Goal: Task Accomplishment & Management: Manage account settings

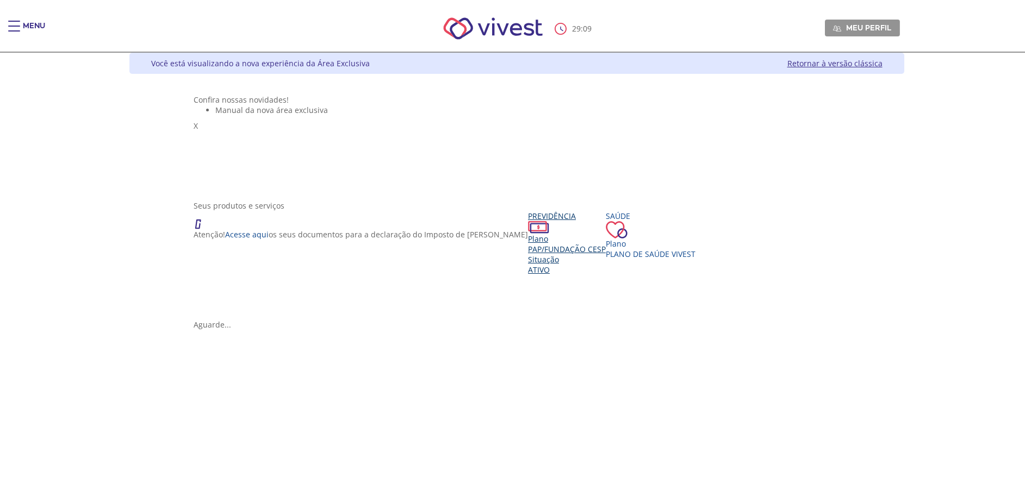
click at [528, 275] on div "Plano PAP/Fundação CESP Situação Ativo" at bounding box center [567, 254] width 78 height 41
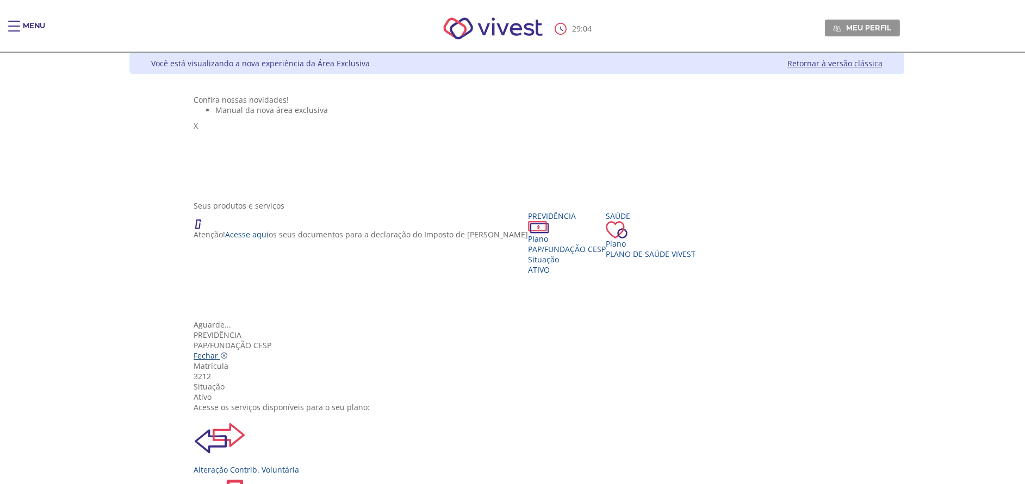
drag, startPoint x: 276, startPoint y: 296, endPoint x: 675, endPoint y: 135, distance: 429.7
click at [228, 351] on link "Fechar" at bounding box center [211, 356] width 34 height 10
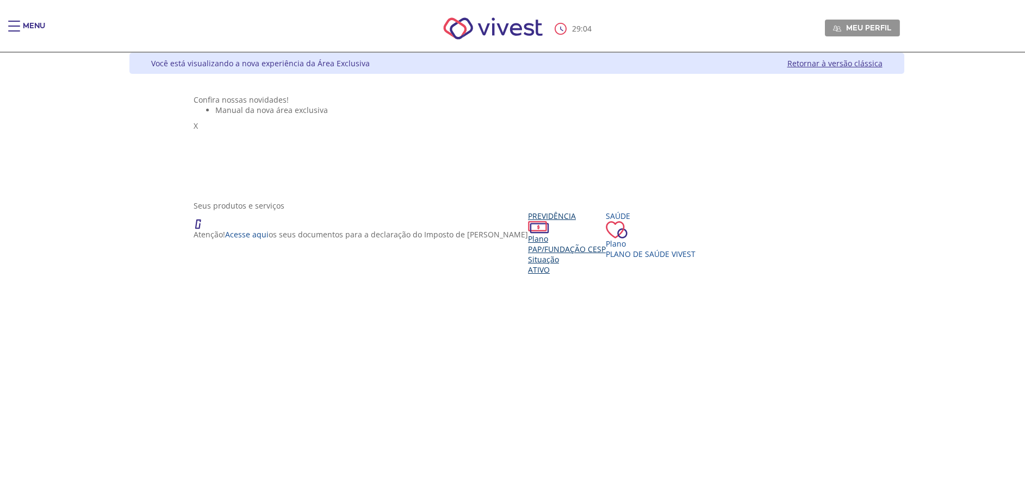
click at [528, 254] on span "PAP/Fundação CESP" at bounding box center [567, 249] width 78 height 10
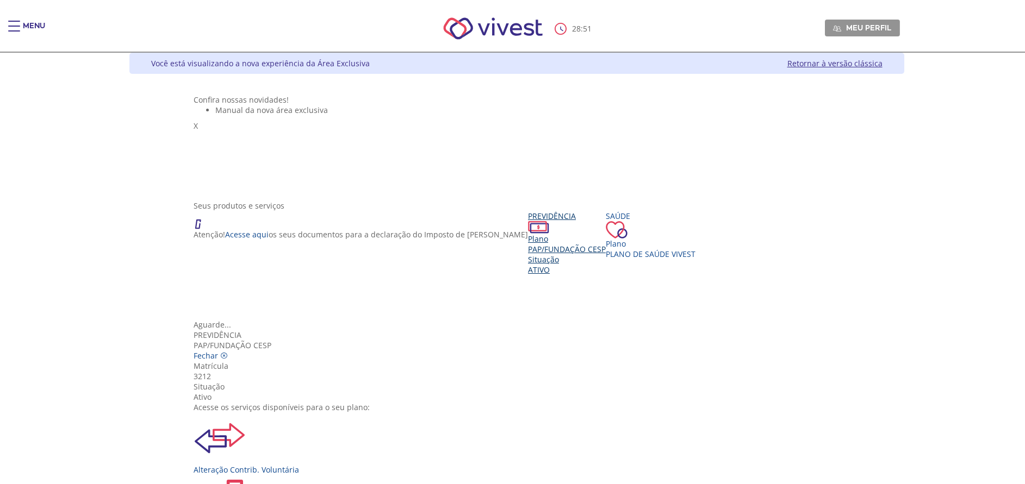
scroll to position [121, 0]
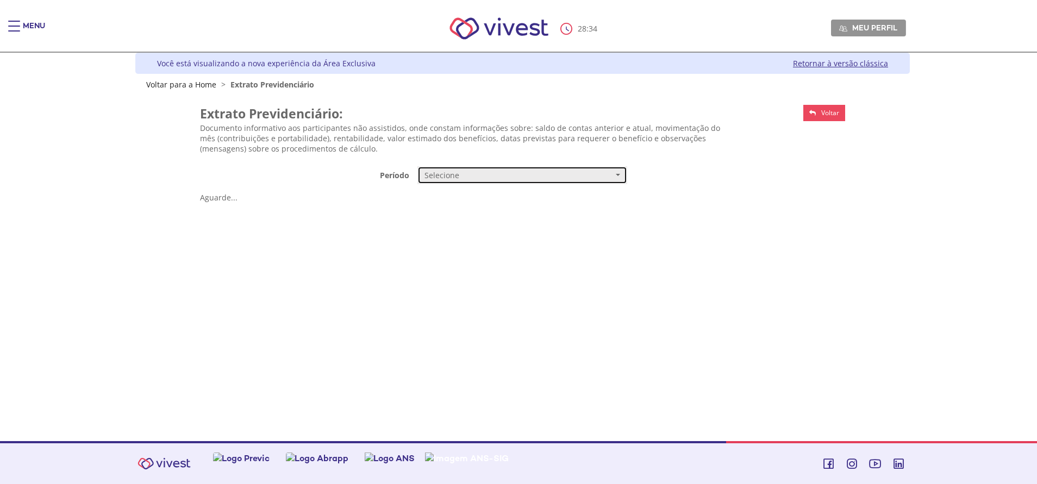
click at [440, 169] on button "Selecione" at bounding box center [522, 175] width 210 height 18
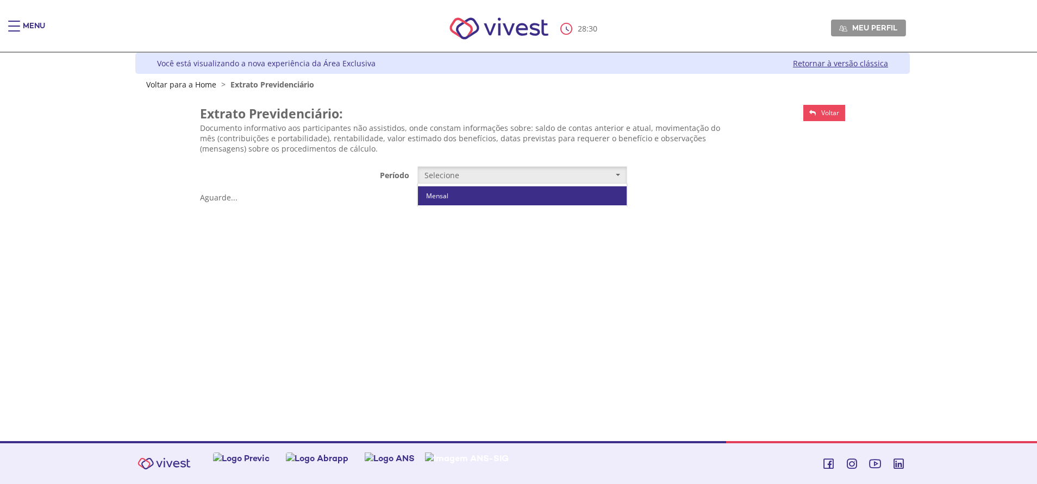
click at [435, 191] on link "Mensal" at bounding box center [522, 195] width 209 height 19
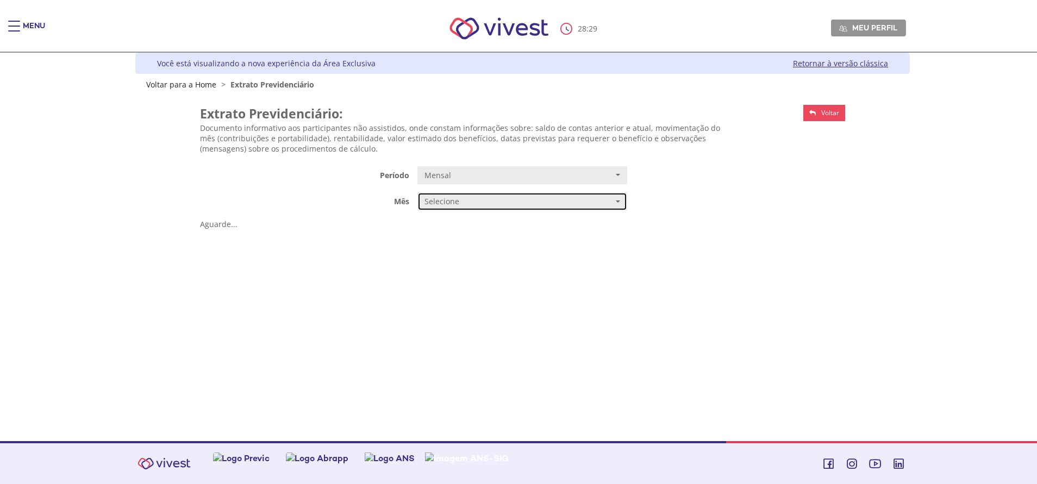
click at [437, 203] on span "Selecione" at bounding box center [519, 201] width 189 height 11
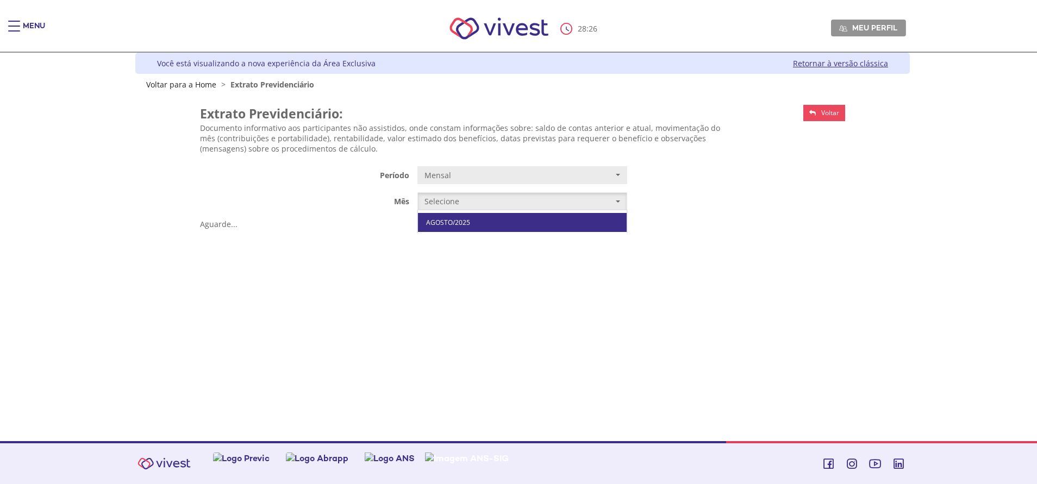
click at [458, 221] on span "AGOSTO/2025" at bounding box center [448, 223] width 44 height 8
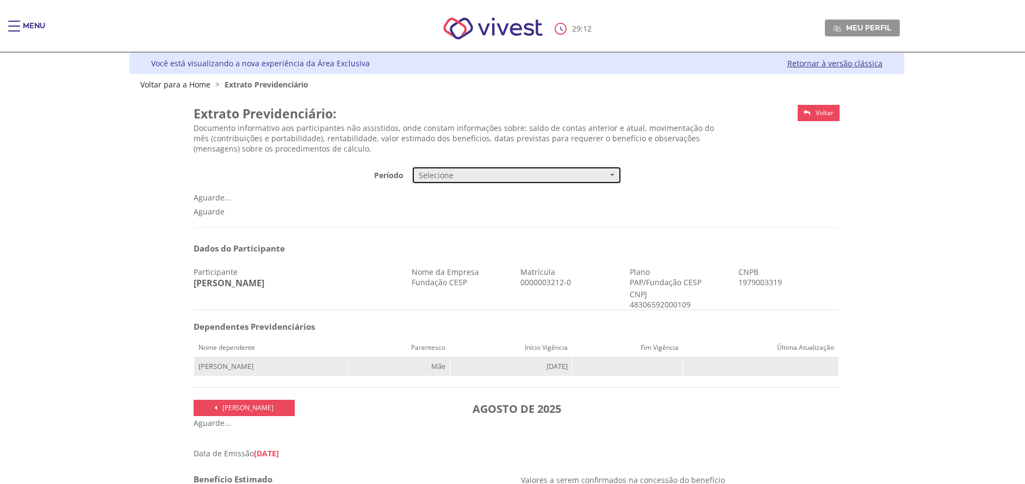
click at [539, 184] on button "Selecione" at bounding box center [517, 175] width 210 height 18
click at [494, 107] on h2 "Extrato Previdenciário:" at bounding box center [462, 114] width 537 height 18
click at [805, 68] on div "Você está visualizando a nova experiência da Área Exclusiva Retornar à versão c…" at bounding box center [516, 63] width 775 height 21
click at [805, 66] on link "Retornar à versão clássica" at bounding box center [834, 63] width 95 height 10
